Goal: Complete application form

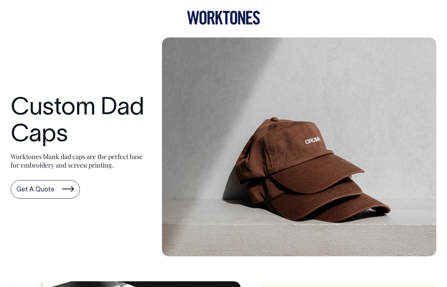
click at [55, 192] on link "Get A Quote" at bounding box center [45, 189] width 69 height 19
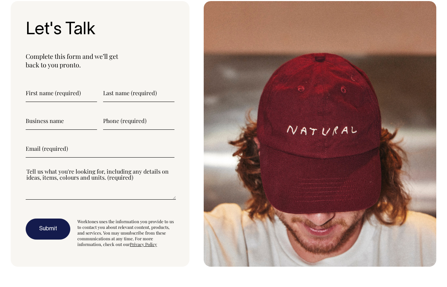
scroll to position [1748, 0]
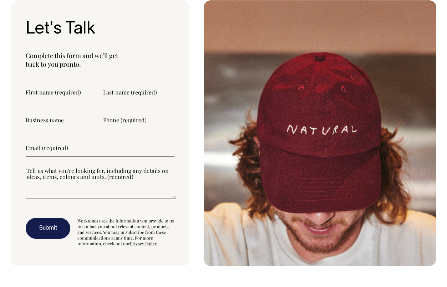
click at [54, 92] on input"] "text" at bounding box center [61, 92] width 71 height 18
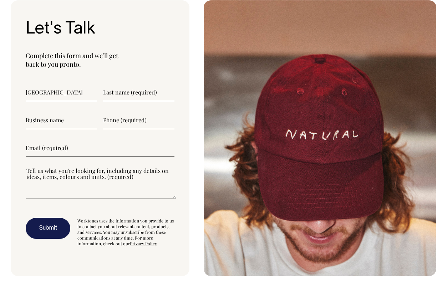
type input"] "[GEOGRAPHIC_DATA]"
type input"] "[PERSON_NAME]"
click at [60, 122] on input"] "text" at bounding box center [61, 120] width 71 height 18
type input"] "TileCloud"
type input"] "0420842413"
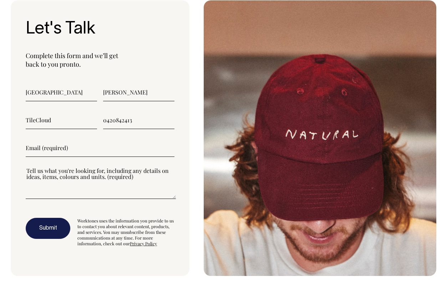
click at [76, 149] on input"] "email" at bounding box center [100, 148] width 149 height 18
click at [59, 149] on input"] "[EMAIL_ADDRESS][DOMAIN_NAME]" at bounding box center [100, 148] width 149 height 18
type input"] "[EMAIL_ADDRESS][DOMAIN_NAME]"
click at [103, 202] on div at bounding box center [100, 187] width 149 height 41
click at [102, 191] on textarea"] at bounding box center [101, 183] width 150 height 32
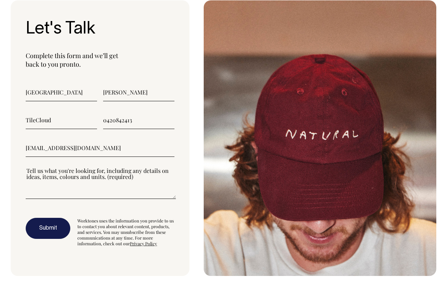
click at [102, 191] on textarea"] at bounding box center [101, 183] width 150 height 32
paste textarea"] "embroidery"
type textarea"] "Hello, We are looking to get some custom embroidery hats made. it would be grea…"
click at [47, 224] on button "Submit" at bounding box center [48, 228] width 45 height 21
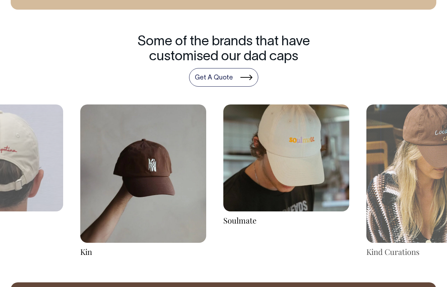
scroll to position [1023, 0]
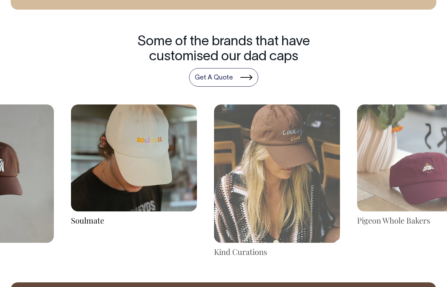
drag, startPoint x: 435, startPoint y: 179, endPoint x: 231, endPoint y: 186, distance: 204.0
click at [232, 186] on img at bounding box center [277, 173] width 126 height 138
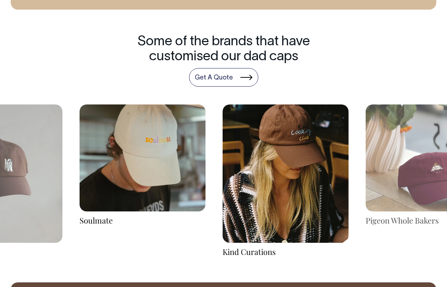
drag, startPoint x: 270, startPoint y: 197, endPoint x: 198, endPoint y: 210, distance: 73.2
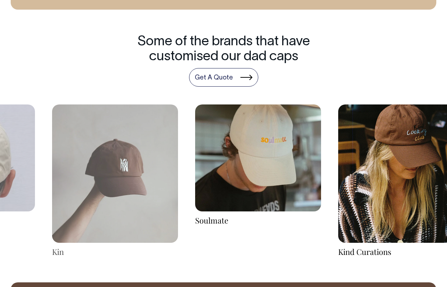
drag, startPoint x: 194, startPoint y: 195, endPoint x: 359, endPoint y: 215, distance: 166.9
click at [329, 215] on div "Soulmate" at bounding box center [257, 165] width 143 height 122
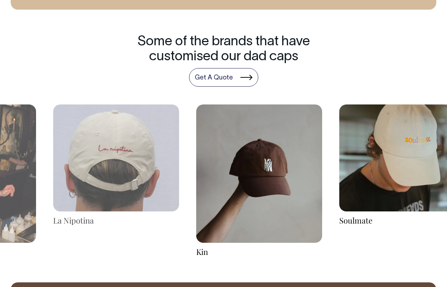
drag, startPoint x: 104, startPoint y: 195, endPoint x: 227, endPoint y: 194, distance: 123.7
click at [227, 194] on img at bounding box center [259, 173] width 126 height 138
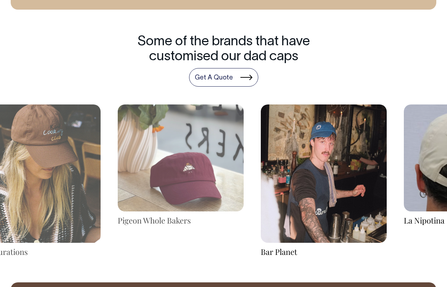
drag, startPoint x: 11, startPoint y: 193, endPoint x: 337, endPoint y: 184, distance: 325.9
click at [337, 184] on img at bounding box center [324, 173] width 126 height 138
